Goal: Task Accomplishment & Management: Complete application form

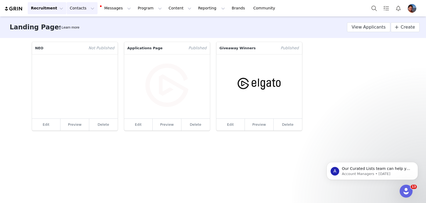
click at [72, 9] on button "Contacts Contacts" at bounding box center [82, 8] width 31 height 12
click at [73, 22] on p "Creators" at bounding box center [75, 24] width 16 height 6
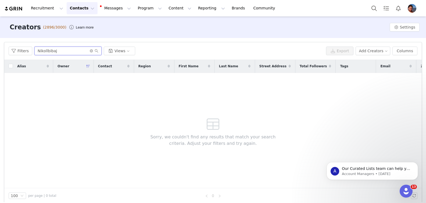
click at [61, 53] on input "Nikollbibaj" at bounding box center [67, 51] width 67 height 9
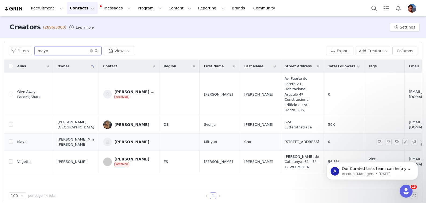
scroll to position [5, 0]
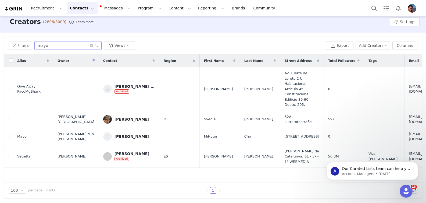
drag, startPoint x: 67, startPoint y: 48, endPoint x: 8, endPoint y: 41, distance: 59.5
click at [8, 41] on div "Filters mayo Views Export Add Creators Columns" at bounding box center [213, 45] width 418 height 17
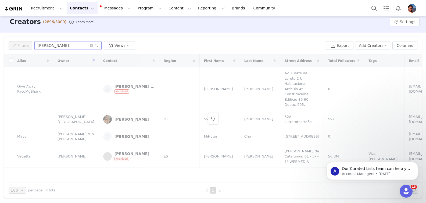
type input "nilson"
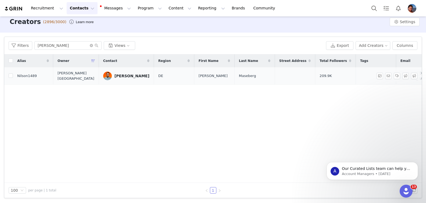
click at [117, 77] on div "Niels Maseberg" at bounding box center [132, 76] width 35 height 4
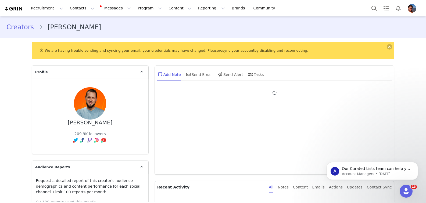
type input "+49 (Germany)"
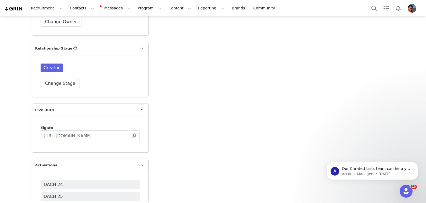
scroll to position [1247, 0]
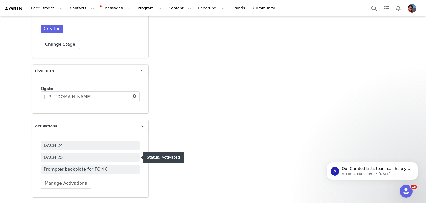
click at [100, 158] on span "DACH 25" at bounding box center [90, 157] width 93 height 6
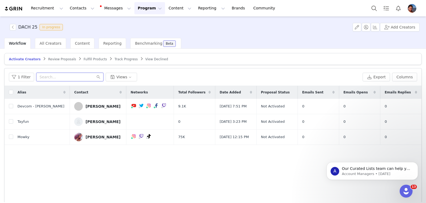
click at [84, 76] on input "text" at bounding box center [69, 77] width 67 height 9
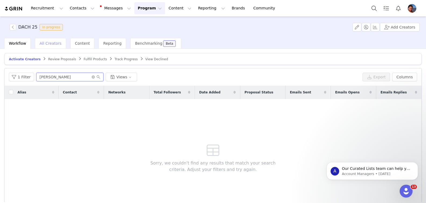
type input "nilson"
click at [51, 44] on span "All Creators" at bounding box center [51, 43] width 22 height 4
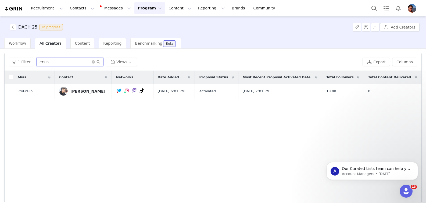
click at [63, 60] on input "ersin" at bounding box center [69, 62] width 67 height 9
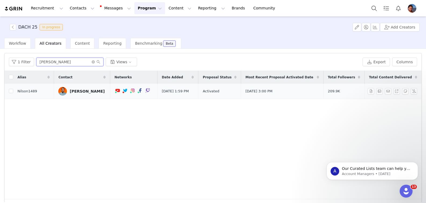
type input "nilson"
click at [85, 91] on div "Niels Maseberg" at bounding box center [87, 91] width 35 height 4
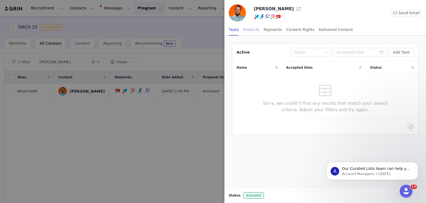
click at [255, 34] on div "Products" at bounding box center [251, 30] width 16 height 12
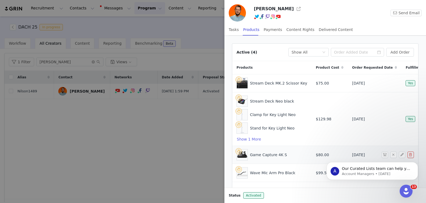
scroll to position [24, 0]
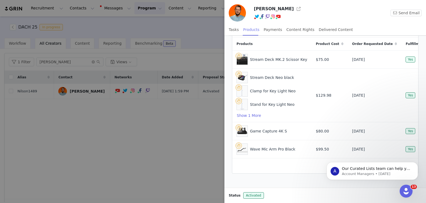
click at [253, 30] on div "Products" at bounding box center [251, 30] width 16 height 12
click at [417, 165] on button "Dismiss notification" at bounding box center [416, 163] width 7 height 7
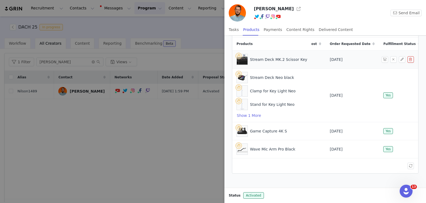
scroll to position [0, 0]
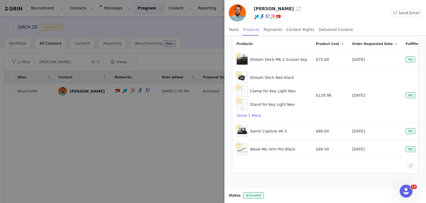
click at [253, 30] on div "Products" at bounding box center [251, 30] width 16 height 12
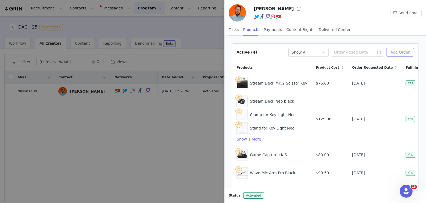
click at [405, 54] on button "Add Order" at bounding box center [400, 52] width 28 height 9
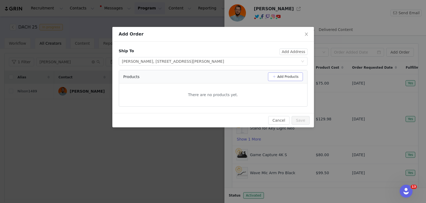
click at [286, 78] on button "Add Products" at bounding box center [285, 76] width 35 height 9
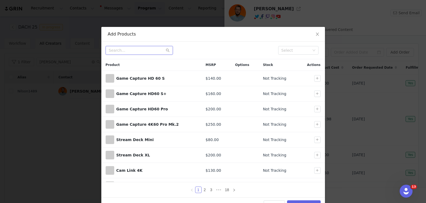
click at [129, 54] on input "text" at bounding box center [139, 50] width 67 height 9
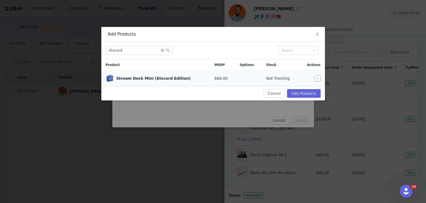
click at [317, 76] on button "button" at bounding box center [317, 78] width 6 height 6
click at [130, 50] on input "discord" at bounding box center [139, 50] width 67 height 9
type input "j"
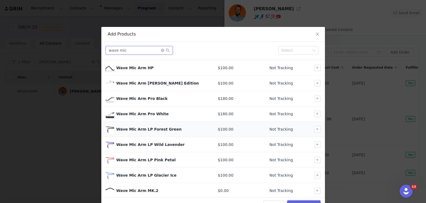
scroll to position [27, 0]
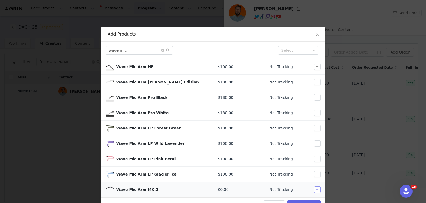
click at [317, 189] on button "button" at bounding box center [317, 189] width 6 height 6
click at [131, 51] on input "wave mic" at bounding box center [139, 50] width 67 height 9
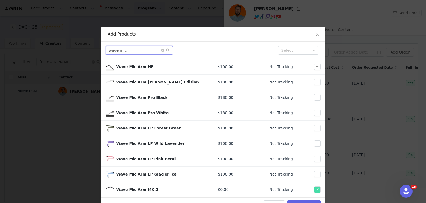
click at [131, 51] on input "wave mic" at bounding box center [139, 50] width 67 height 9
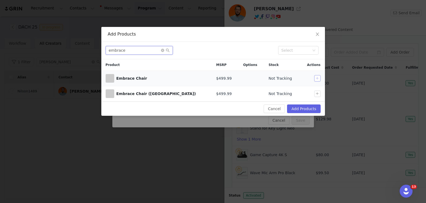
type input "embrace"
click at [315, 78] on button "button" at bounding box center [317, 78] width 6 height 6
click at [308, 109] on button "Add Products" at bounding box center [303, 108] width 33 height 9
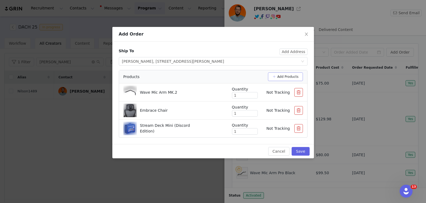
click at [300, 77] on button "Add Products" at bounding box center [285, 76] width 35 height 9
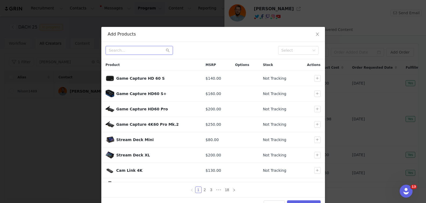
click at [140, 49] on input "text" at bounding box center [139, 50] width 67 height 9
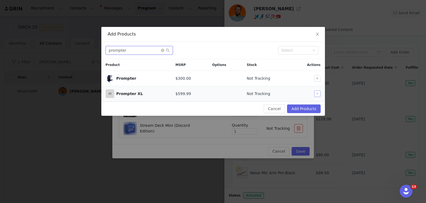
type input "prompter"
click at [318, 95] on button "button" at bounding box center [317, 93] width 6 height 6
click at [313, 110] on button "Add Products" at bounding box center [303, 108] width 33 height 9
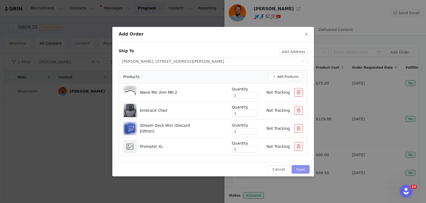
click at [300, 172] on button "Save" at bounding box center [301, 169] width 18 height 9
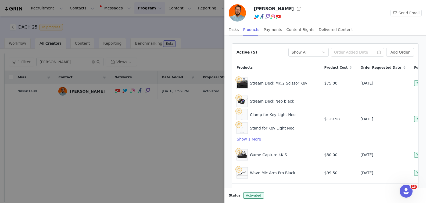
click at [96, 118] on div at bounding box center [213, 101] width 426 height 203
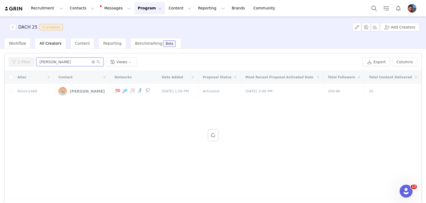
click at [49, 61] on input "nilson" at bounding box center [69, 62] width 67 height 9
click at [59, 62] on input "nilson" at bounding box center [69, 62] width 67 height 9
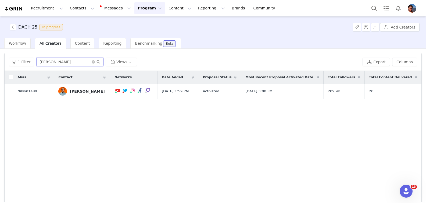
click at [59, 62] on input "nilson" at bounding box center [69, 62] width 67 height 9
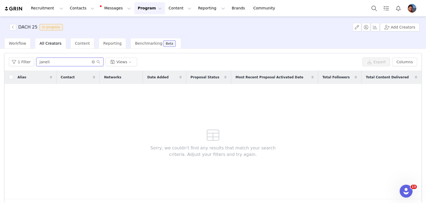
type input "janeli"
click at [50, 44] on span "All Creators" at bounding box center [51, 43] width 22 height 4
click at [69, 10] on button "Contacts Contacts" at bounding box center [82, 8] width 31 height 12
click at [72, 22] on p "Creators" at bounding box center [75, 24] width 16 height 6
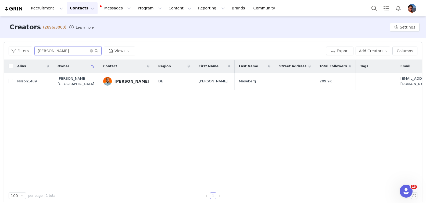
click at [63, 52] on input "nilson" at bounding box center [67, 51] width 67 height 9
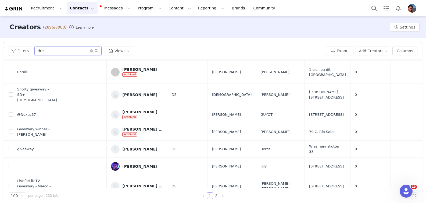
scroll to position [232, 0]
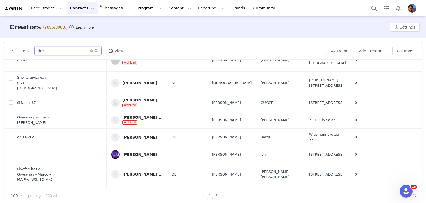
click at [56, 51] on input "dre" at bounding box center [67, 51] width 67 height 9
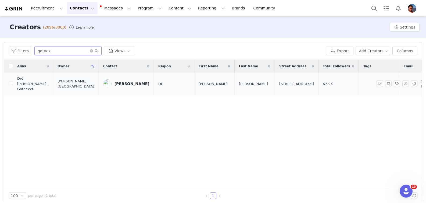
type input "gotnex"
click at [118, 82] on div "André Voigt" at bounding box center [132, 83] width 35 height 4
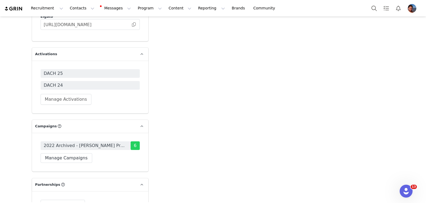
scroll to position [1333, 0]
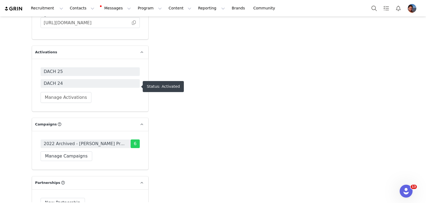
click at [88, 75] on span "DACH 25" at bounding box center [90, 71] width 93 height 6
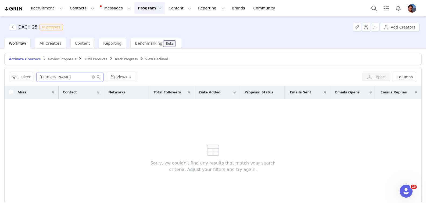
click at [52, 77] on input "nilson" at bounding box center [69, 77] width 67 height 9
type input "gotnex"
click at [42, 43] on span "All Creators" at bounding box center [51, 43] width 22 height 4
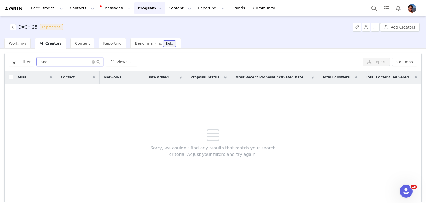
click at [48, 62] on input "janeli" at bounding box center [69, 62] width 67 height 9
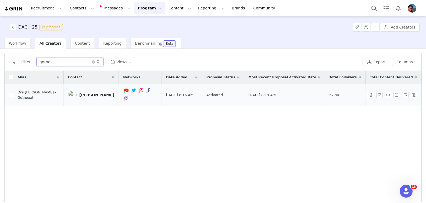
type input "gotne"
click at [79, 93] on div "André Voigt" at bounding box center [96, 95] width 35 height 4
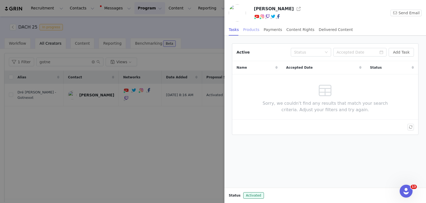
click at [249, 31] on div "Products" at bounding box center [251, 30] width 16 height 12
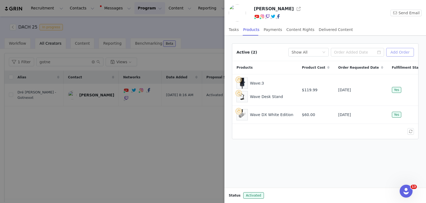
click at [410, 51] on button "Add Order" at bounding box center [400, 52] width 28 height 9
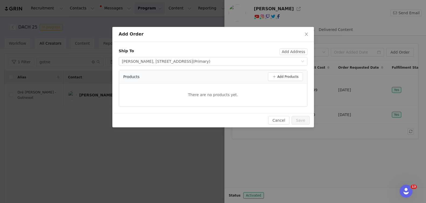
click at [254, 55] on div "Ship To" at bounding box center [199, 52] width 161 height 9
click at [211, 59] on span "(Primary)" at bounding box center [201, 61] width 17 height 4
click at [169, 58] on div "Sebastian Pichlmayer, Grunewaldstraße 4, Berlin, , 13597, Germany (Primary)" at bounding box center [166, 61] width 88 height 8
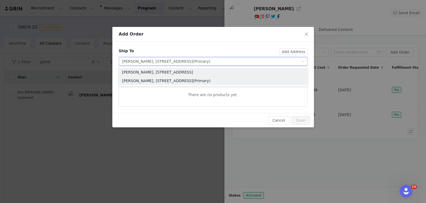
click at [165, 73] on li "André Voigt, Hattorfer Str. 11, Wolfsburg, , 38442, Germany" at bounding box center [213, 72] width 189 height 9
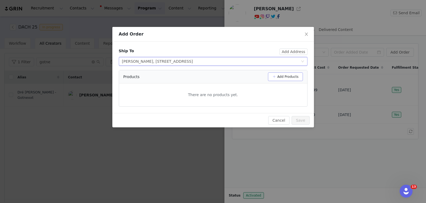
click at [286, 78] on button "Add Products" at bounding box center [285, 76] width 35 height 9
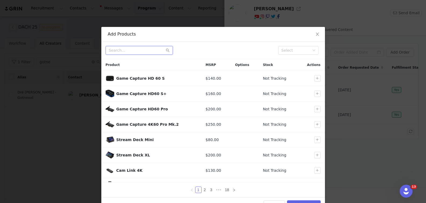
click at [123, 51] on input "text" at bounding box center [139, 50] width 67 height 9
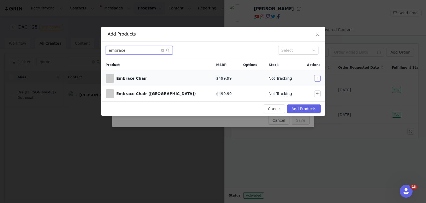
type input "embrace"
click at [320, 79] on button "button" at bounding box center [317, 78] width 6 height 6
click at [307, 112] on button "Add Products" at bounding box center [303, 108] width 33 height 9
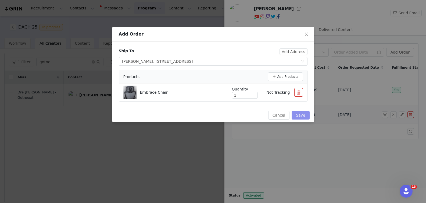
drag, startPoint x: 308, startPoint y: 116, endPoint x: 319, endPoint y: 120, distance: 10.7
click at [308, 116] on button "Save" at bounding box center [301, 115] width 18 height 9
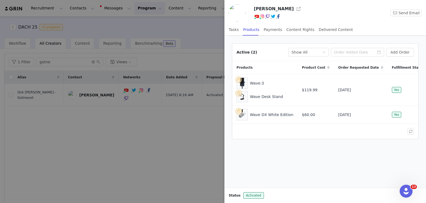
click at [167, 140] on div at bounding box center [213, 101] width 426 height 203
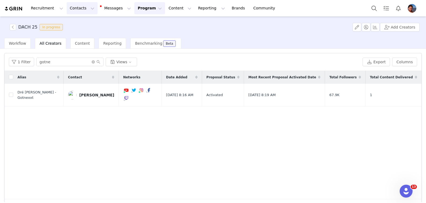
click at [74, 12] on button "Contacts Contacts" at bounding box center [82, 8] width 31 height 12
click at [73, 21] on p "Creators" at bounding box center [75, 24] width 16 height 6
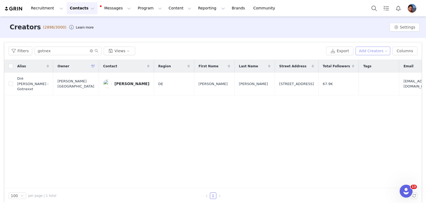
click at [377, 49] on button "Add Creators" at bounding box center [373, 51] width 35 height 9
click at [378, 60] on span "Add a Creator" at bounding box center [374, 62] width 26 height 6
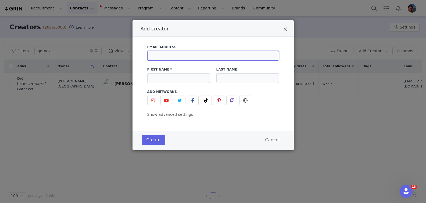
click at [244, 55] on input "Add creator" at bounding box center [213, 56] width 132 height 10
paste input "mayo_dee@gmx.de"
type input "mayo_dee@gmx.de"
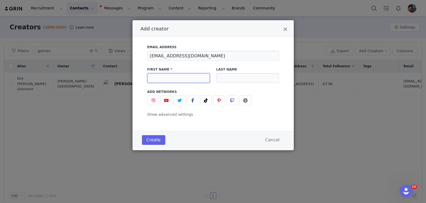
click at [169, 76] on input "Add creator" at bounding box center [178, 78] width 63 height 10
paste input "Svenja"
type input "Svenja"
paste input "Demmer"
type input "Demmer"
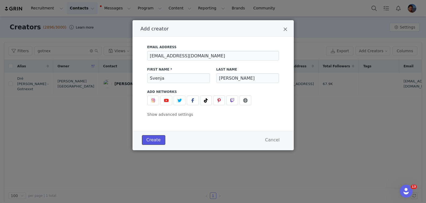
click at [149, 142] on button "Create" at bounding box center [153, 140] width 23 height 10
click at [156, 140] on button "Create" at bounding box center [153, 140] width 23 height 10
click at [180, 57] on input "mayo_dee@gmx.de" at bounding box center [213, 56] width 132 height 10
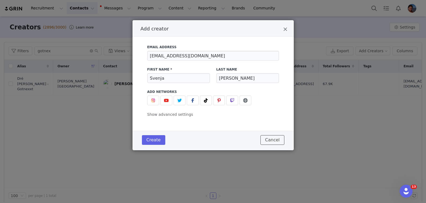
click at [268, 140] on button "Cancel" at bounding box center [273, 140] width 24 height 10
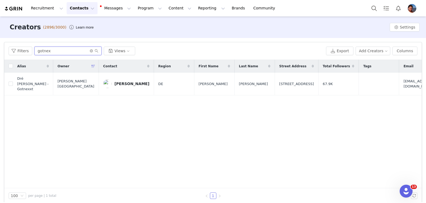
click at [46, 53] on input "gotnex" at bounding box center [67, 51] width 67 height 9
paste input "mayo_dee@gmx.de"
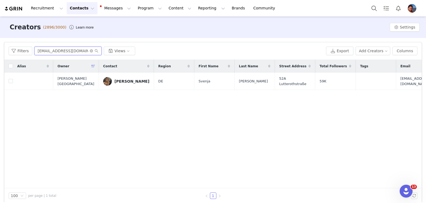
type input "mayo_dee@gmx.de"
click at [116, 82] on div "Svenja Demmer" at bounding box center [132, 81] width 35 height 4
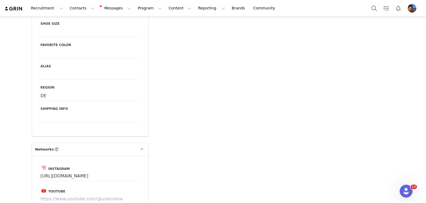
scroll to position [734, 0]
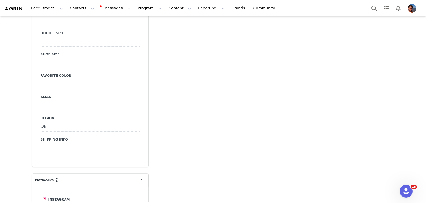
click at [90, 101] on div at bounding box center [90, 106] width 99 height 10
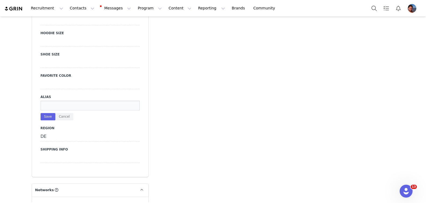
click at [90, 101] on input at bounding box center [90, 106] width 99 height 10
type input "Mayo Dee"
click at [44, 113] on button "Save" at bounding box center [48, 116] width 15 height 7
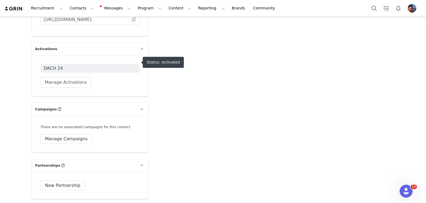
scroll to position [1320, 0]
click at [70, 66] on span "DACH 24" at bounding box center [90, 69] width 93 height 6
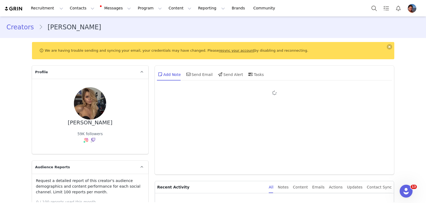
type input "+1 (United States)"
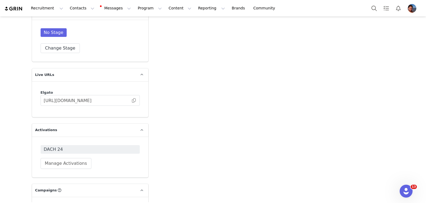
scroll to position [1256, 0]
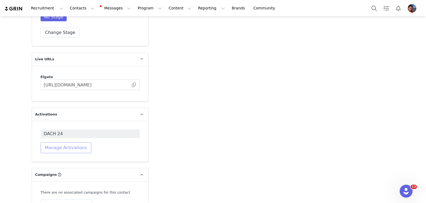
click at [66, 142] on button "Manage Activations" at bounding box center [66, 147] width 51 height 11
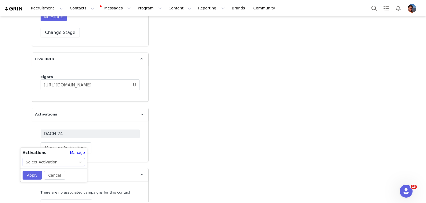
click at [63, 159] on div "Select Activation" at bounding box center [52, 162] width 52 height 8
click at [55, 162] on div "Select Activation" at bounding box center [52, 162] width 52 height 8
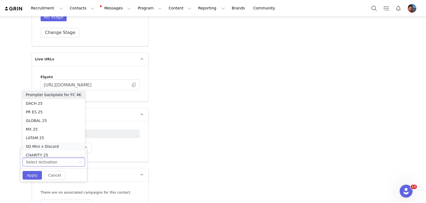
scroll to position [3, 0]
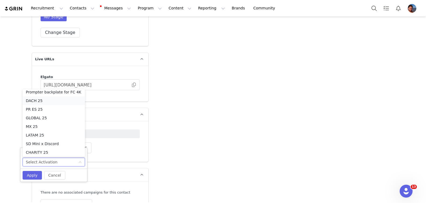
click at [44, 98] on li "DACH 25" at bounding box center [54, 100] width 62 height 9
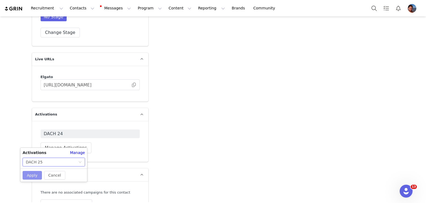
click at [33, 172] on button "Apply" at bounding box center [32, 175] width 19 height 9
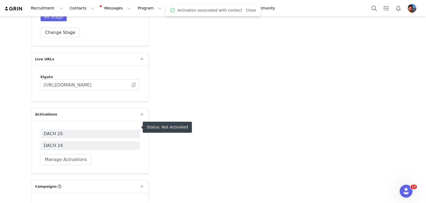
click at [72, 130] on span "DACH 25" at bounding box center [90, 133] width 93 height 6
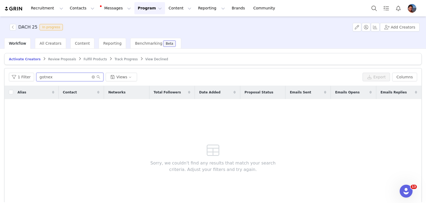
click at [57, 79] on input "gotnex" at bounding box center [69, 77] width 67 height 9
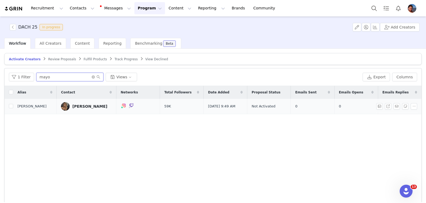
type input "mayo"
click at [76, 106] on div "Svenja Demmer" at bounding box center [89, 106] width 35 height 4
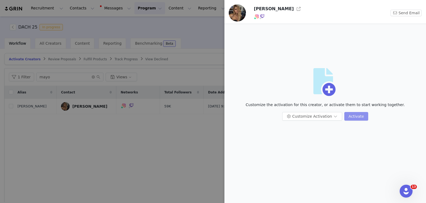
click at [352, 113] on button "Activate" at bounding box center [356, 116] width 24 height 9
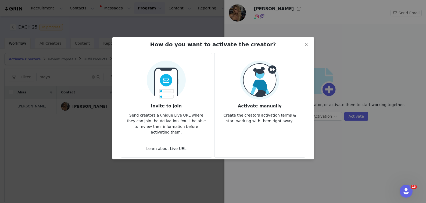
click at [278, 106] on h3 "Activate manually" at bounding box center [260, 105] width 82 height 10
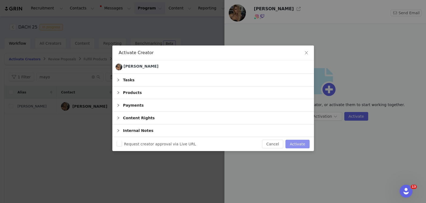
click at [296, 147] on button "Activate" at bounding box center [298, 144] width 24 height 9
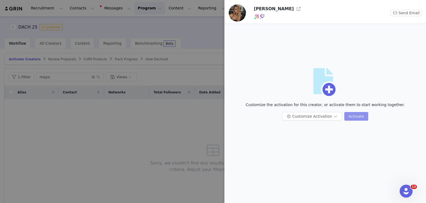
click at [353, 119] on button "Activate" at bounding box center [356, 116] width 24 height 9
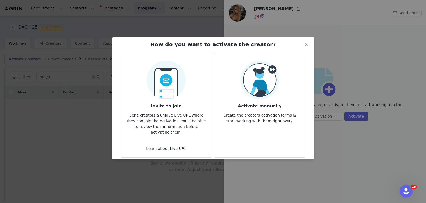
click at [257, 125] on article "Activate manually Create the creators activation terms & start working with the…" at bounding box center [259, 105] width 91 height 105
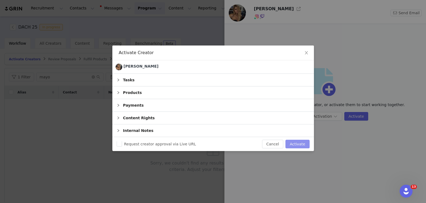
drag, startPoint x: 298, startPoint y: 143, endPoint x: 254, endPoint y: 141, distance: 43.9
click at [298, 143] on button "Activate" at bounding box center [298, 144] width 24 height 9
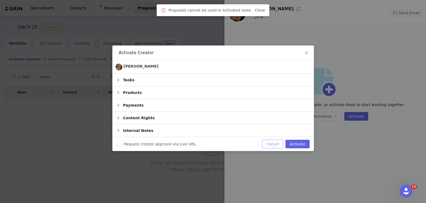
drag, startPoint x: 276, startPoint y: 143, endPoint x: 262, endPoint y: 144, distance: 14.6
click at [276, 143] on button "Cancel" at bounding box center [272, 144] width 21 height 9
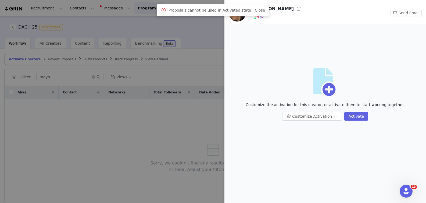
drag, startPoint x: 157, startPoint y: 162, endPoint x: 161, endPoint y: 158, distance: 5.2
click at [158, 161] on div at bounding box center [213, 101] width 426 height 203
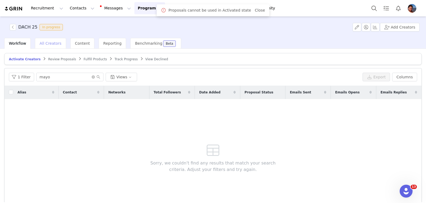
click at [44, 44] on span "All Creators" at bounding box center [51, 43] width 22 height 4
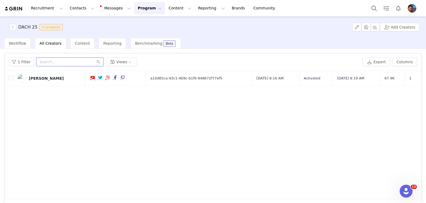
click at [52, 64] on input "text" at bounding box center [69, 62] width 67 height 9
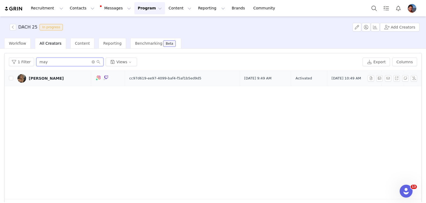
type input "may"
click at [48, 80] on div "Svenja Demmer" at bounding box center [46, 78] width 35 height 4
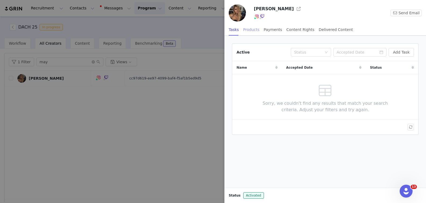
click at [258, 30] on div "Products" at bounding box center [251, 30] width 16 height 12
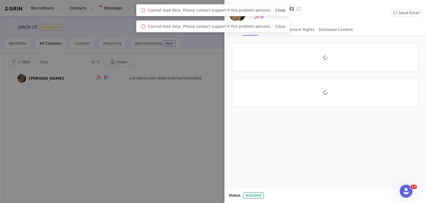
click at [276, 9] on link "Close" at bounding box center [280, 10] width 10 height 4
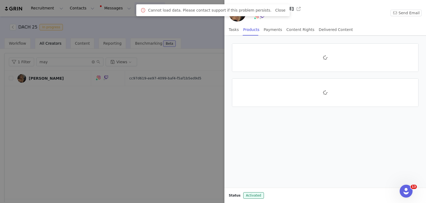
click at [167, 107] on div at bounding box center [213, 101] width 426 height 203
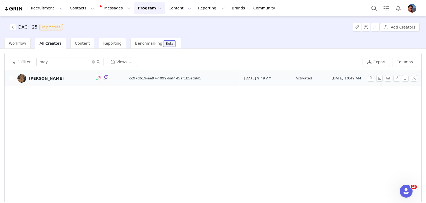
click at [49, 79] on div "Svenja Demmer" at bounding box center [46, 78] width 35 height 4
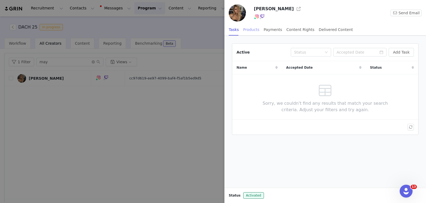
click at [250, 28] on div "Products" at bounding box center [251, 30] width 16 height 12
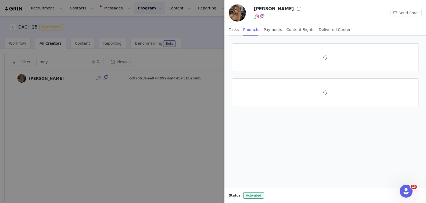
click at [109, 111] on div at bounding box center [213, 101] width 426 height 203
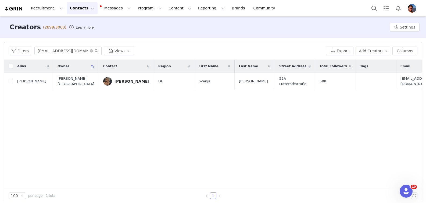
click at [144, 143] on div "Alias Owner Contact Region First Name Last Name Street Address Total Followers …" at bounding box center [213, 124] width 418 height 128
click at [69, 52] on input "mayo_dee@gmx.de" at bounding box center [67, 51] width 67 height 9
click at [128, 81] on div "Svenja Demmer" at bounding box center [132, 81] width 35 height 4
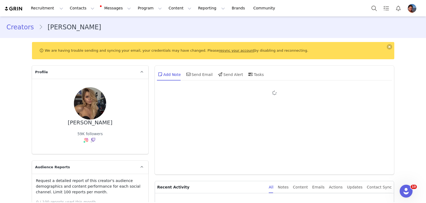
type input "+1 (United States)"
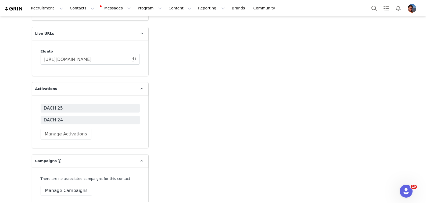
scroll to position [1288, 0]
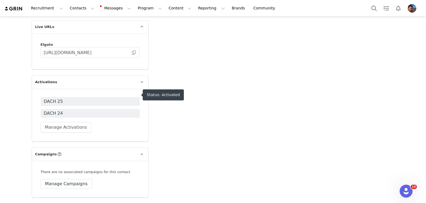
click at [108, 98] on span "DACH 25" at bounding box center [90, 101] width 93 height 6
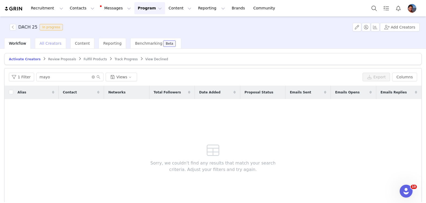
click at [44, 45] on span "All Creators" at bounding box center [51, 43] width 22 height 4
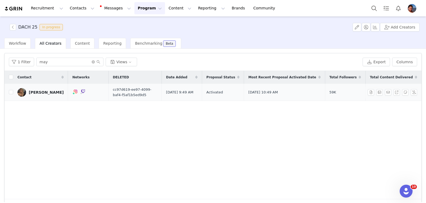
click at [39, 93] on div "Svenja Demmer" at bounding box center [46, 92] width 35 height 4
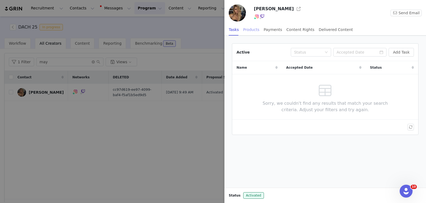
click at [252, 31] on div "Products" at bounding box center [251, 30] width 16 height 12
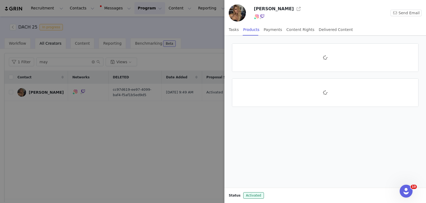
drag, startPoint x: 27, startPoint y: 156, endPoint x: 53, endPoint y: 156, distance: 25.8
click at [29, 156] on div at bounding box center [213, 101] width 426 height 203
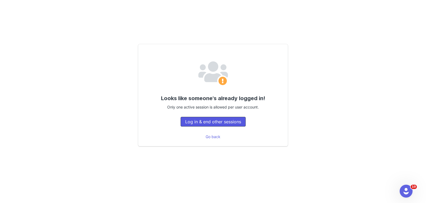
click at [232, 121] on button "Log in & end other sessions" at bounding box center [213, 122] width 65 height 10
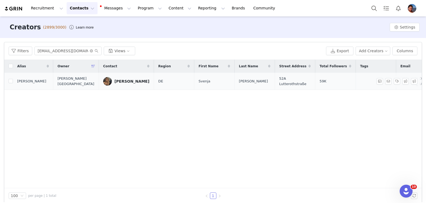
click at [126, 82] on div "[PERSON_NAME]" at bounding box center [132, 81] width 35 height 4
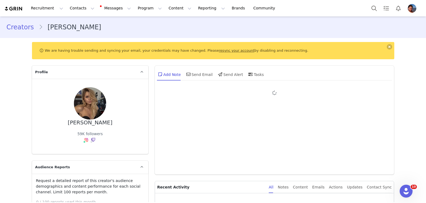
type input "+1 ([GEOGRAPHIC_DATA])"
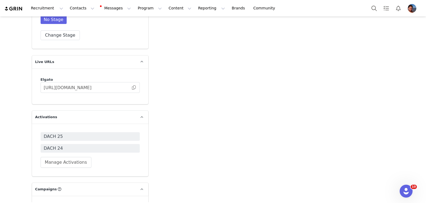
scroll to position [1254, 0]
click at [99, 132] on span "DACH 25" at bounding box center [90, 135] width 93 height 6
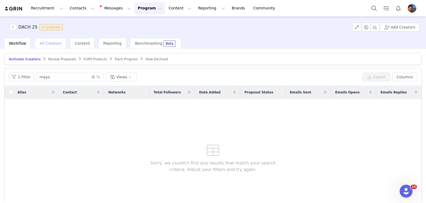
click at [42, 43] on span "All Creators" at bounding box center [51, 43] width 22 height 4
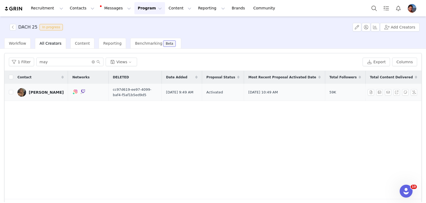
click at [56, 92] on div "[PERSON_NAME]" at bounding box center [46, 92] width 35 height 4
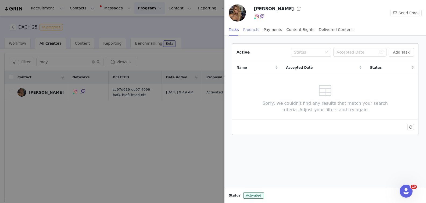
click at [251, 27] on div "Products" at bounding box center [251, 30] width 16 height 12
click at [393, 54] on button "Add Order" at bounding box center [400, 52] width 28 height 9
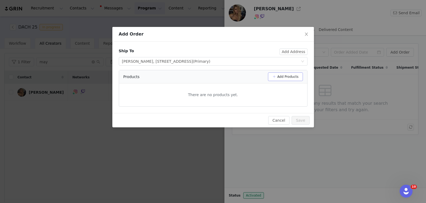
click at [285, 75] on button "Add Products" at bounding box center [285, 76] width 35 height 9
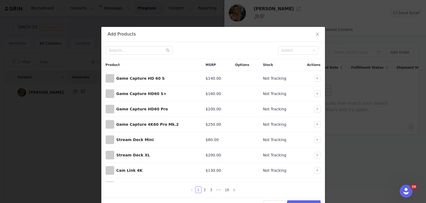
click at [134, 45] on div "Select" at bounding box center [213, 50] width 224 height 17
click at [129, 53] on input "text" at bounding box center [139, 50] width 67 height 9
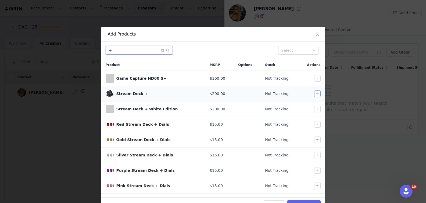
type input "+"
click at [318, 94] on button "button" at bounding box center [317, 93] width 6 height 6
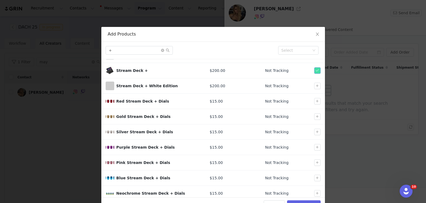
scroll to position [27, 0]
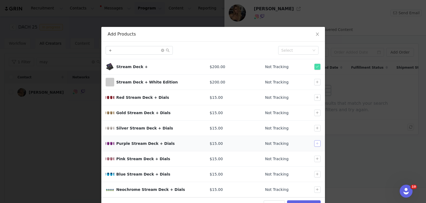
click at [318, 142] on button "button" at bounding box center [317, 143] width 6 height 6
click at [319, 144] on button "button" at bounding box center [317, 143] width 6 height 6
click at [317, 187] on button "button" at bounding box center [317, 189] width 6 height 6
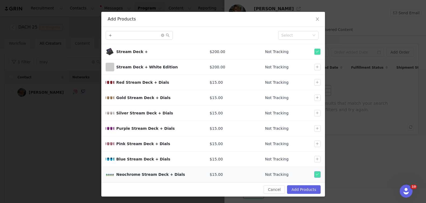
click at [318, 174] on button "button" at bounding box center [317, 174] width 6 height 6
click at [314, 187] on button "Add Products" at bounding box center [303, 189] width 33 height 9
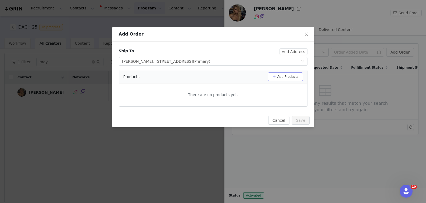
scroll to position [0, 0]
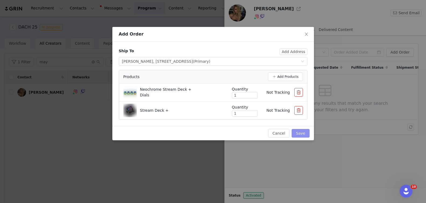
click at [309, 132] on button "Save" at bounding box center [301, 133] width 18 height 9
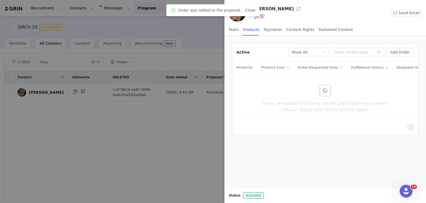
click at [161, 139] on div at bounding box center [213, 101] width 426 height 203
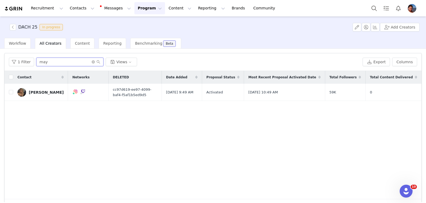
click at [44, 63] on input "may" at bounding box center [69, 62] width 67 height 9
click at [59, 61] on input "dergaucho" at bounding box center [69, 62] width 67 height 9
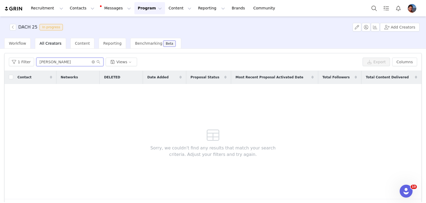
drag, startPoint x: 57, startPoint y: 62, endPoint x: 6, endPoint y: 56, distance: 50.9
click at [6, 56] on div "1 Filter lenny Views Export Columns" at bounding box center [213, 61] width 417 height 17
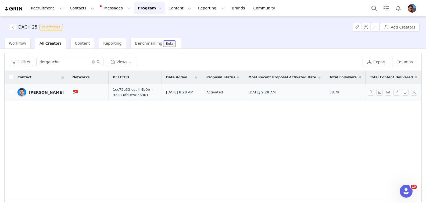
click at [45, 92] on div "Richard Hormes" at bounding box center [46, 92] width 35 height 4
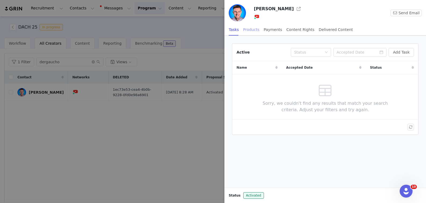
click at [254, 33] on div "Products" at bounding box center [251, 30] width 16 height 12
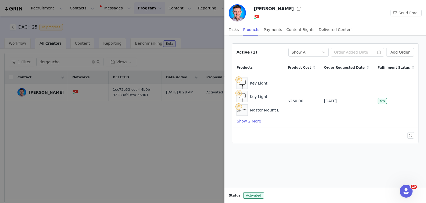
drag, startPoint x: 158, startPoint y: 120, endPoint x: 101, endPoint y: 104, distance: 58.9
click at [158, 120] on div at bounding box center [213, 101] width 426 height 203
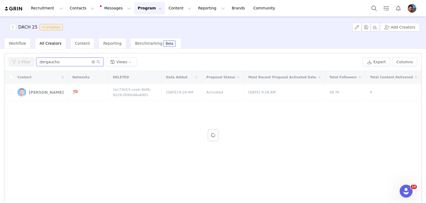
drag, startPoint x: 72, startPoint y: 65, endPoint x: 0, endPoint y: 44, distance: 75.1
click at [0, 44] on div "DACH 25 In progress Add Creators Workflow All Creators Content Reporting Benchm…" at bounding box center [213, 109] width 426 height 186
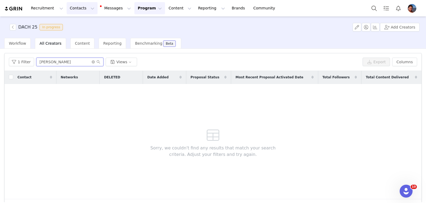
type input "lenny"
click at [77, 8] on button "Contacts Contacts" at bounding box center [82, 8] width 31 height 12
click at [76, 26] on p "Creators" at bounding box center [75, 24] width 16 height 6
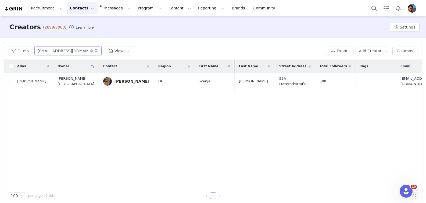
click at [55, 49] on input "mayo_dee@gmx.de" at bounding box center [67, 51] width 67 height 9
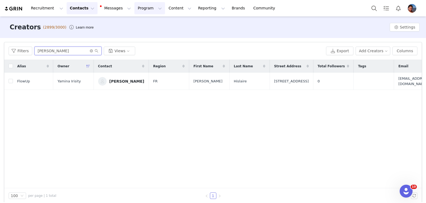
type input "lenny"
click at [92, 50] on icon "icon: close-circle" at bounding box center [91, 50] width 3 height 3
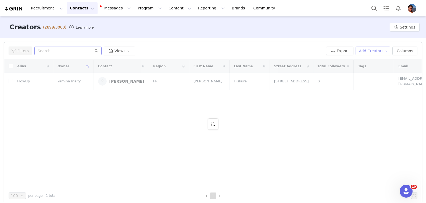
click at [375, 54] on button "Add Creators" at bounding box center [373, 51] width 35 height 9
click at [374, 61] on span "Add a Creator" at bounding box center [374, 62] width 26 height 6
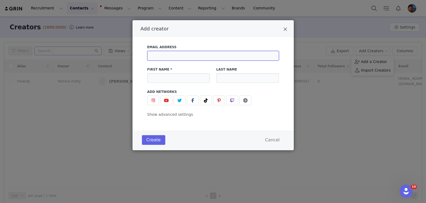
click at [201, 58] on input "Add creator" at bounding box center [213, 56] width 132 height 10
paste input "lenny@lunyone.de"
type input "lenny@lunyone.de"
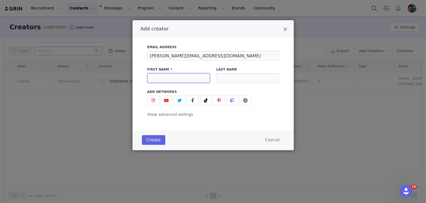
paste input "Leander"
type input "Leander"
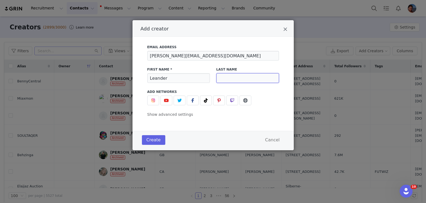
paste input "Wehrmann"
type input "Wehrmann"
click at [154, 140] on button "Create" at bounding box center [153, 140] width 23 height 10
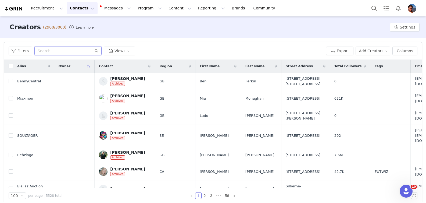
click at [51, 51] on input "text" at bounding box center [67, 51] width 67 height 9
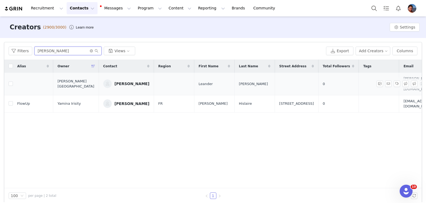
type input "lenny"
click at [121, 82] on div "Leander Wehrmann" at bounding box center [132, 83] width 35 height 4
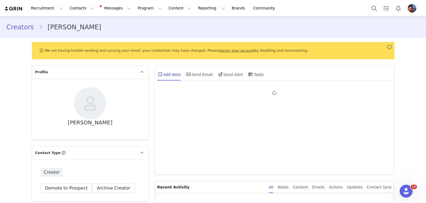
type input "+1 (United States)"
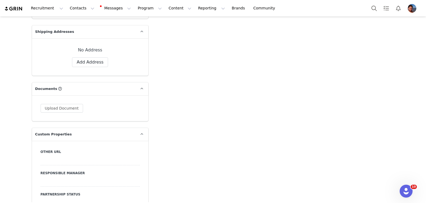
scroll to position [421, 0]
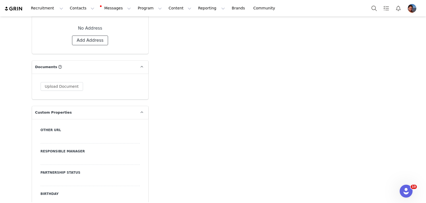
click at [94, 38] on button "Add Address" at bounding box center [90, 40] width 36 height 10
select select
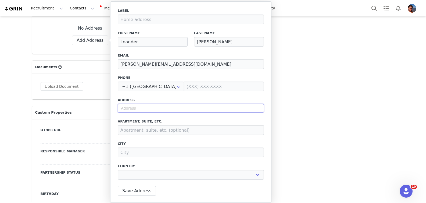
click at [157, 109] on input "text" at bounding box center [191, 108] width 146 height 9
paste input "Geßlgasse 2A/1"
type input "Geßlgasse 2A/1"
select select
type input "2 Geßlgasse"
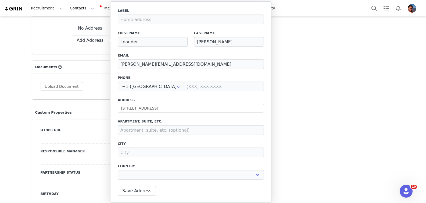
type input "Wien"
select select "[object Object]"
click at [144, 194] on button "Save Address" at bounding box center [137, 191] width 38 height 10
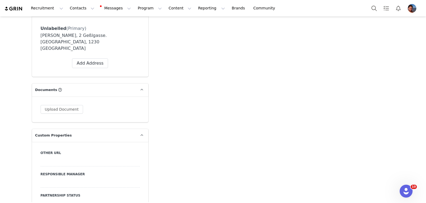
click at [91, 178] on div at bounding box center [90, 183] width 99 height 10
click at [93, 178] on select "N/A Amaya L.V. Cait Maxwell Charise Hamme Davide Seno Martin Stehle Samet Sürme…" at bounding box center [90, 183] width 99 height 10
select select "Martin Stehle"
click at [41, 178] on select "N/A Amaya L.V. Cait Maxwell Charise Hamme Davide Seno Martin Stehle Samet Sürme…" at bounding box center [90, 183] width 99 height 10
click at [48, 190] on button "Save" at bounding box center [48, 193] width 15 height 7
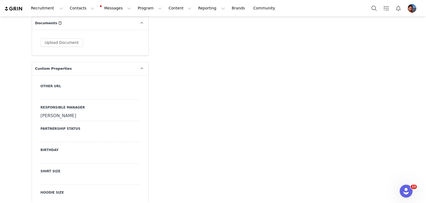
scroll to position [492, 0]
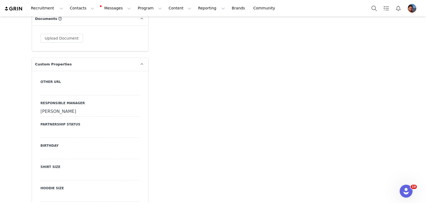
click at [52, 128] on div at bounding box center [90, 133] width 99 height 10
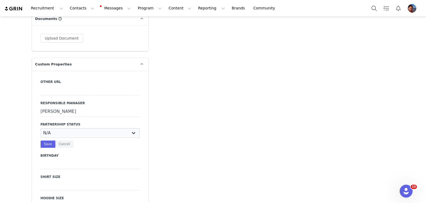
click at [52, 128] on select "N/A Paid Partner Product Partner No Contract Partner Team/ Roster Member Team/ …" at bounding box center [90, 133] width 99 height 10
click at [41, 128] on select "N/A Paid Partner Product Partner No Contract Partner Team/ Roster Member Team/ …" at bounding box center [90, 133] width 99 height 10
click at [62, 128] on select "N/A Paid Partner Product Partner No Contract Partner Team/ Roster Member Team/ …" at bounding box center [90, 133] width 99 height 10
select select "Team/ Roster Member"
click at [41, 128] on select "N/A Paid Partner Product Partner No Contract Partner Team/ Roster Member Team/ …" at bounding box center [90, 133] width 99 height 10
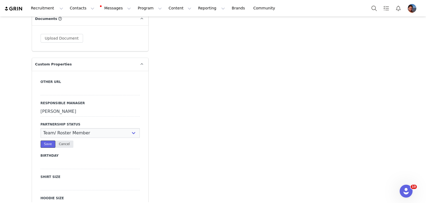
drag, startPoint x: 51, startPoint y: 139, endPoint x: 67, endPoint y: 140, distance: 15.7
click at [51, 140] on button "Save" at bounding box center [48, 143] width 15 height 7
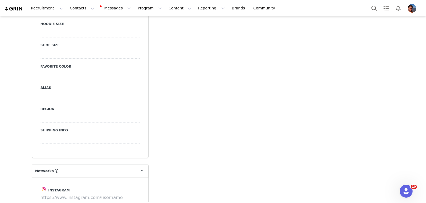
scroll to position [656, 0]
click at [58, 113] on div at bounding box center [90, 118] width 99 height 10
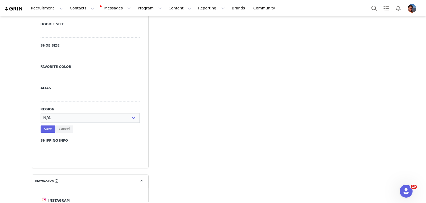
click at [58, 113] on select "N/A AD AE AF AG AI AL AM AO AQ AR AS AT AU AW AX AZ BA BB BD BE BF BG BH BI BJ …" at bounding box center [90, 118] width 99 height 10
select select "AT"
click at [41, 113] on select "N/A AD AE AF AG AI AL AM AO AQ AR AS AT AU AW AX AZ BA BB BD BE BF BG BH BI BJ …" at bounding box center [90, 118] width 99 height 10
click at [55, 94] on div at bounding box center [90, 97] width 99 height 10
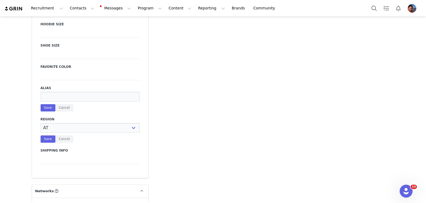
click at [55, 92] on input at bounding box center [90, 97] width 99 height 10
type input "Lenny"
drag, startPoint x: 48, startPoint y: 100, endPoint x: 50, endPoint y: 113, distance: 13.3
click at [48, 104] on button "Save" at bounding box center [48, 107] width 15 height 7
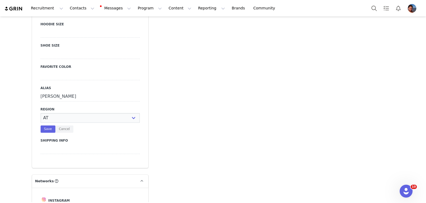
click at [61, 92] on div "Lenny" at bounding box center [90, 97] width 99 height 10
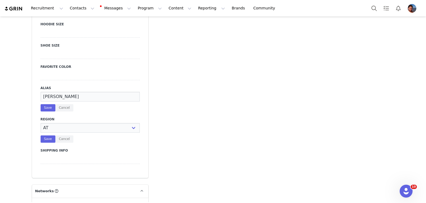
click at [59, 92] on input "Lenny" at bounding box center [90, 97] width 99 height 10
type input "Lennificate"
drag, startPoint x: 50, startPoint y: 102, endPoint x: 48, endPoint y: 109, distance: 6.9
click at [50, 104] on button "Save" at bounding box center [48, 107] width 15 height 7
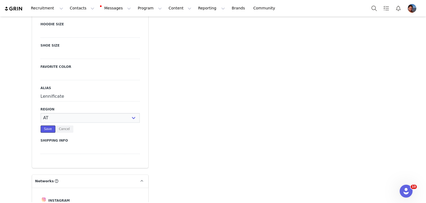
click at [47, 125] on button "Save" at bounding box center [48, 128] width 15 height 7
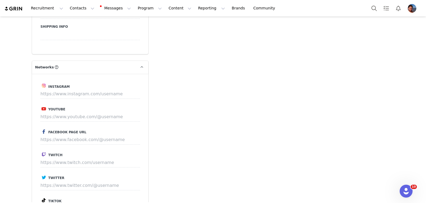
scroll to position [758, 0]
click at [87, 113] on input at bounding box center [91, 118] width 100 height 10
paste input "https://www.youtube.com/@lennyficate"
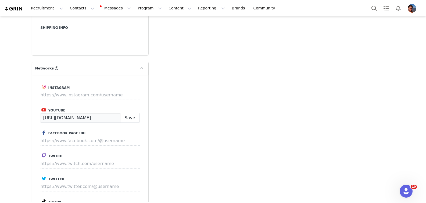
scroll to position [0, 0]
click at [108, 113] on input "https://www.youtube.com/@lennyficate" at bounding box center [81, 118] width 80 height 10
type input "https://www.youtube.com/@lennyficate"
click at [139, 113] on button "Save" at bounding box center [130, 118] width 20 height 10
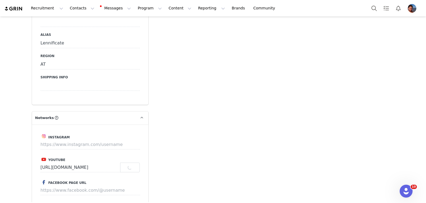
click at [86, 38] on div "Lennificate" at bounding box center [90, 43] width 99 height 10
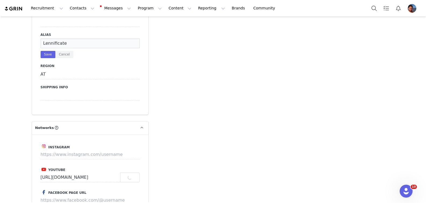
scroll to position [708, 0]
click at [86, 39] on input "Lennificate" at bounding box center [90, 44] width 99 height 10
type input "lennyficate"
click at [48, 52] on button "Save" at bounding box center [48, 55] width 15 height 7
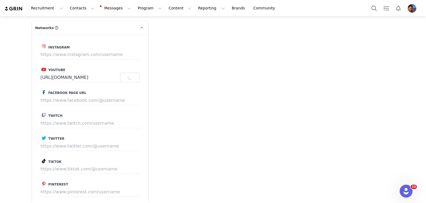
scroll to position [814, 0]
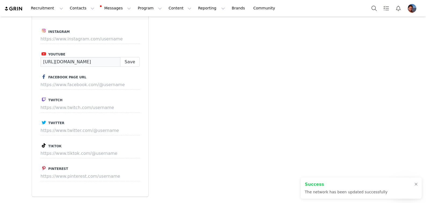
click at [103, 57] on input "https://www.youtube.com/@lennyficate" at bounding box center [81, 62] width 80 height 10
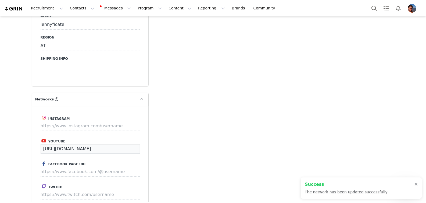
click at [102, 144] on input "https://www.youtube.com/@lennyficate" at bounding box center [91, 149] width 100 height 10
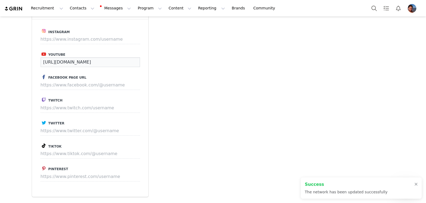
click at [102, 57] on input "https://www.youtube.com/@lennyficate" at bounding box center [91, 62] width 100 height 10
click at [76, 103] on input at bounding box center [91, 108] width 100 height 10
paste input "twitch.tv/lennyficate"
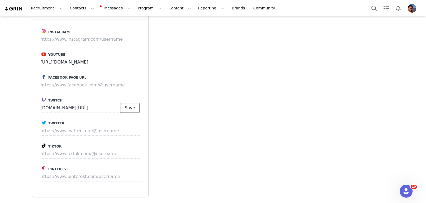
type input "https://www.twitch.com/lennyficate"
click at [127, 103] on button "Save" at bounding box center [130, 108] width 20 height 10
type input "https://www.twitch.com/lennyficate"
click at [83, 126] on input at bounding box center [91, 131] width 100 height 10
paste input "twitter.com/lennyficate"
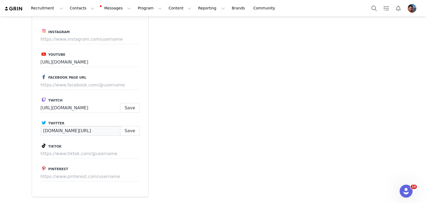
type input "https://www.twitter.com/lennyficate"
type input "https://www.twitch.tv/lennyficate"
paste input "twitter.com/lennyficate"
type input "https://www.twitter.com/lennyficate"
click at [124, 126] on button "Save" at bounding box center [130, 131] width 20 height 10
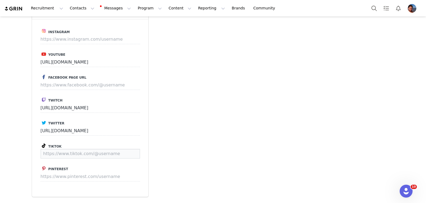
click at [66, 149] on input at bounding box center [91, 154] width 100 height 10
paste input "https://www.tiktok.com/@lenny_ficate"
type input "https://www.tiktok.com/@lenny_ficate"
click at [123, 149] on button "Save" at bounding box center [130, 154] width 20 height 10
click at [102, 34] on input at bounding box center [91, 39] width 100 height 10
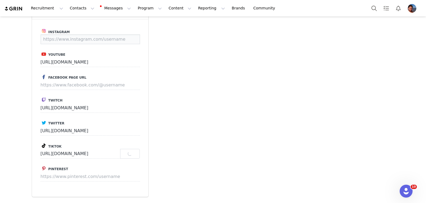
paste input "https://instagram.com/lennyficate"
type input "https://www.instagram.com/lennyficate"
drag, startPoint x: 133, startPoint y: 34, endPoint x: 134, endPoint y: 59, distance: 24.5
click at [133, 34] on button "Save" at bounding box center [130, 39] width 20 height 10
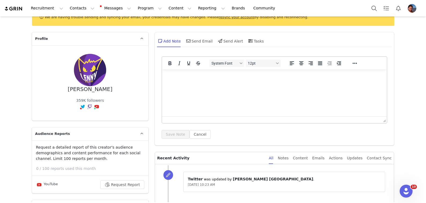
scroll to position [0, 0]
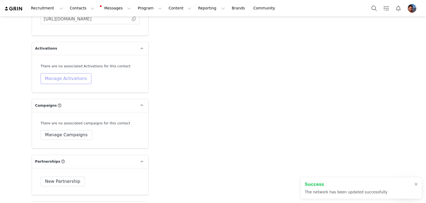
click at [74, 73] on button "Manage Activations" at bounding box center [66, 78] width 51 height 11
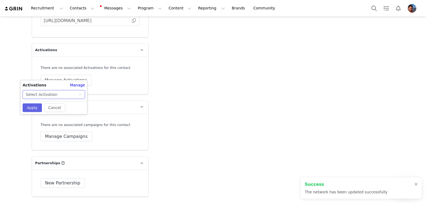
click at [66, 96] on div "Select Activation" at bounding box center [52, 94] width 52 height 8
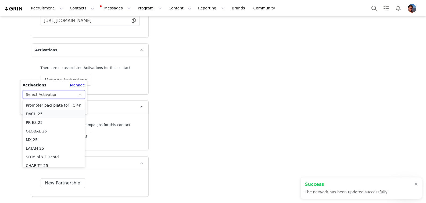
click at [55, 114] on li "DACH 25" at bounding box center [54, 113] width 62 height 9
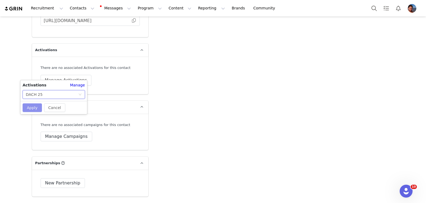
click at [36, 107] on button "Apply" at bounding box center [32, 107] width 19 height 9
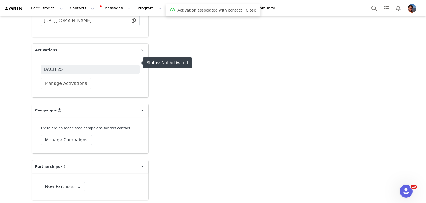
click at [89, 66] on span "DACH 25" at bounding box center [90, 69] width 93 height 6
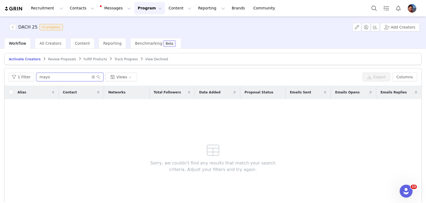
click at [88, 78] on input "mayo" at bounding box center [69, 77] width 67 height 9
click at [93, 77] on icon "icon: close-circle" at bounding box center [93, 76] width 3 height 3
click at [85, 78] on input "text" at bounding box center [69, 77] width 67 height 9
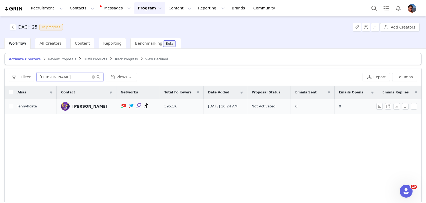
type input "lenny"
click at [87, 105] on div "Leander Wehrmann" at bounding box center [89, 106] width 35 height 4
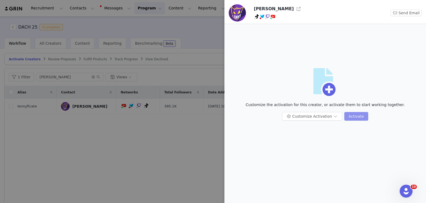
click at [351, 119] on button "Activate" at bounding box center [356, 116] width 24 height 9
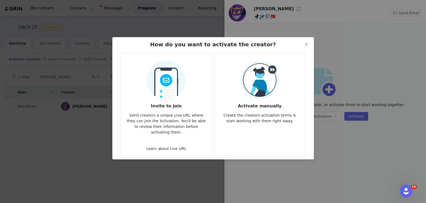
click at [284, 109] on p "Create the creators activation terms & start working with them right away." at bounding box center [260, 116] width 82 height 15
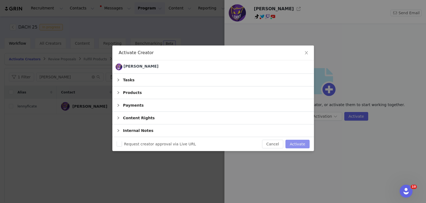
drag, startPoint x: 291, startPoint y: 145, endPoint x: 285, endPoint y: 146, distance: 5.9
click at [291, 145] on button "Activate" at bounding box center [298, 144] width 24 height 9
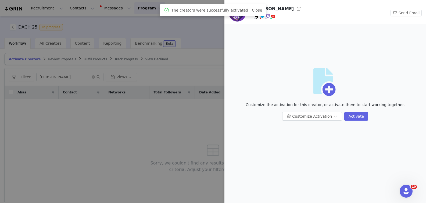
drag, startPoint x: 102, startPoint y: 142, endPoint x: 80, endPoint y: 122, distance: 30.3
click at [98, 139] on div at bounding box center [213, 101] width 426 height 203
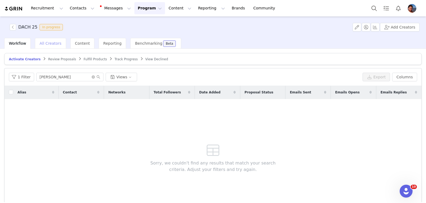
click at [50, 41] on span "All Creators" at bounding box center [51, 43] width 22 height 4
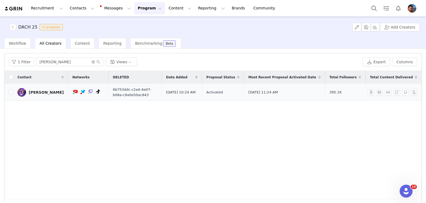
click at [52, 94] on div "Leander Wehrmann" at bounding box center [46, 92] width 35 height 4
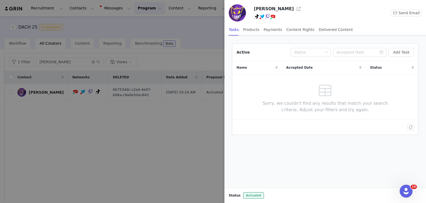
click at [406, 46] on div "Active Status Add Task" at bounding box center [325, 52] width 186 height 17
click at [257, 32] on div "Products" at bounding box center [251, 30] width 16 height 12
click at [403, 53] on button "Add Order" at bounding box center [400, 52] width 28 height 9
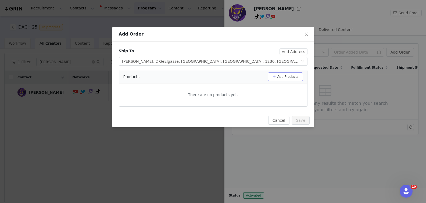
click at [286, 78] on button "Add Products" at bounding box center [285, 76] width 35 height 9
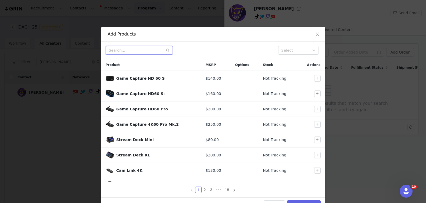
click at [127, 49] on input "text" at bounding box center [139, 50] width 67 height 9
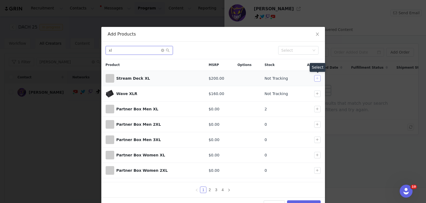
type input "xl"
drag, startPoint x: 315, startPoint y: 79, endPoint x: 315, endPoint y: 106, distance: 27.4
click at [315, 79] on button "button" at bounding box center [317, 78] width 6 height 6
click at [297, 200] on button "Add Products" at bounding box center [303, 204] width 33 height 9
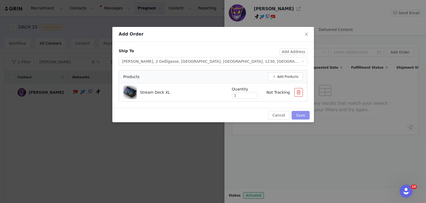
click at [301, 113] on button "Save" at bounding box center [301, 115] width 18 height 9
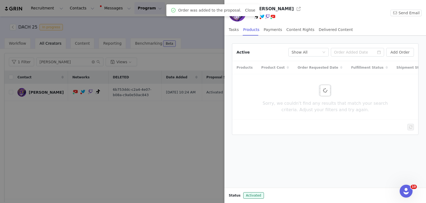
click at [188, 137] on div at bounding box center [213, 101] width 426 height 203
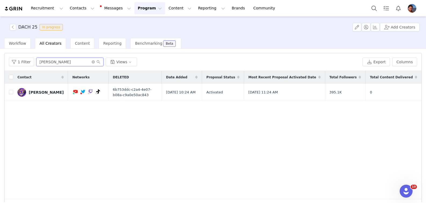
click at [51, 62] on input "lenny" at bounding box center [69, 62] width 67 height 9
click at [50, 62] on input "lenny" at bounding box center [69, 62] width 67 height 9
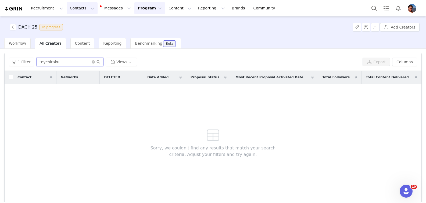
type input "teychiraku"
click at [73, 10] on button "Contacts Contacts" at bounding box center [82, 8] width 31 height 12
click at [76, 27] on link "Creators" at bounding box center [84, 24] width 42 height 10
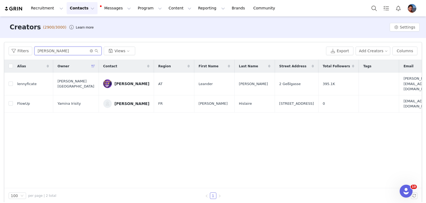
click at [61, 51] on input "lenny" at bounding box center [67, 51] width 67 height 9
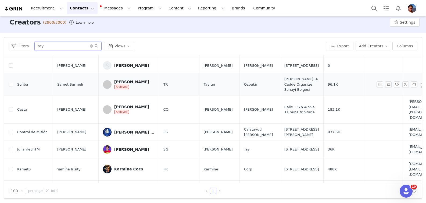
scroll to position [5, 0]
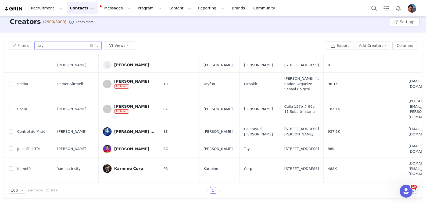
click at [54, 44] on input "tay" at bounding box center [67, 45] width 67 height 9
paste input "https://instagram.com/lennyficate"
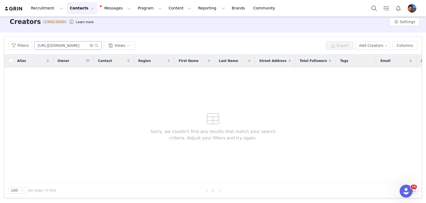
scroll to position [0, 0]
click at [68, 44] on input "https://instagram.com/lennyficate" at bounding box center [67, 45] width 67 height 9
type input "teuchiraku"
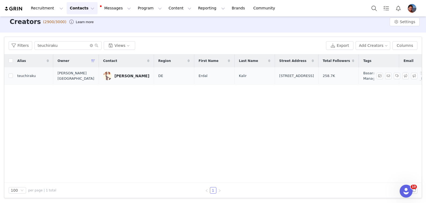
click at [119, 75] on div "Erdal Kalir" at bounding box center [132, 76] width 35 height 4
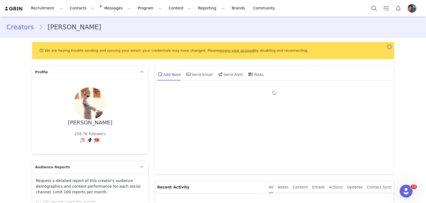
type input "+49 (Germany)"
